Goal: Task Accomplishment & Management: Manage account settings

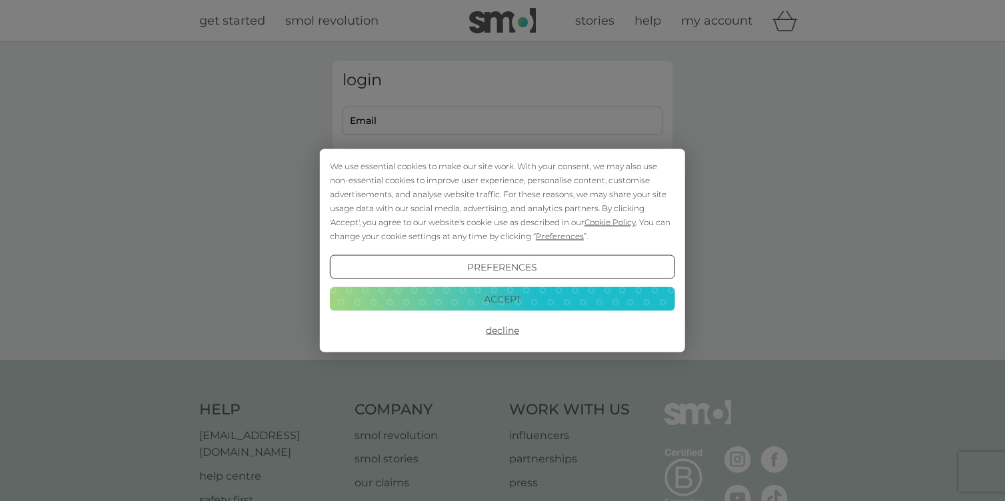
click at [545, 306] on button "Accept" at bounding box center [502, 299] width 345 height 24
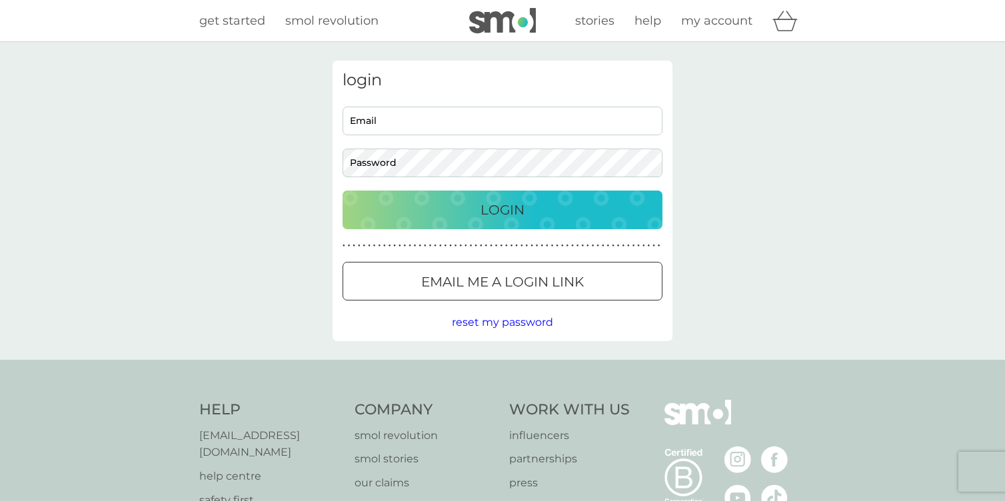
click at [532, 125] on input "Email" at bounding box center [503, 121] width 320 height 29
type input "[EMAIL_ADDRESS][DOMAIN_NAME]"
click at [343, 191] on button "Login" at bounding box center [503, 210] width 320 height 39
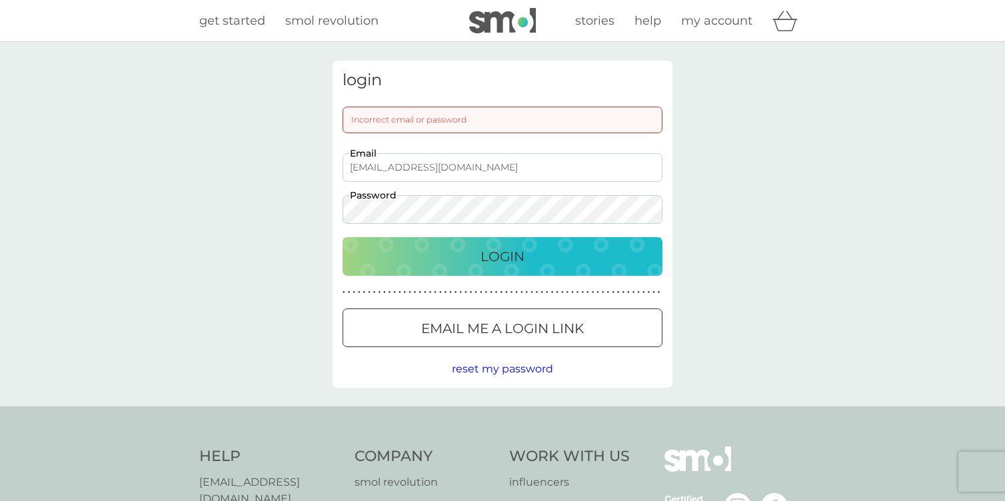
drag, startPoint x: 520, startPoint y: 227, endPoint x: 505, endPoint y: 226, distance: 14.7
click at [505, 226] on div "login Incorrect email or password [EMAIL_ADDRESS][DOMAIN_NAME] Email Password L…" at bounding box center [503, 224] width 340 height 327
click at [81, 246] on div "login Incorrect email or password [EMAIL_ADDRESS][DOMAIN_NAME] Email Password L…" at bounding box center [502, 224] width 1005 height 365
click at [343, 237] on button "Login" at bounding box center [503, 256] width 320 height 39
click at [523, 322] on div at bounding box center [503, 329] width 48 height 14
